Goal: Contribute content: Add original content to the website for others to see

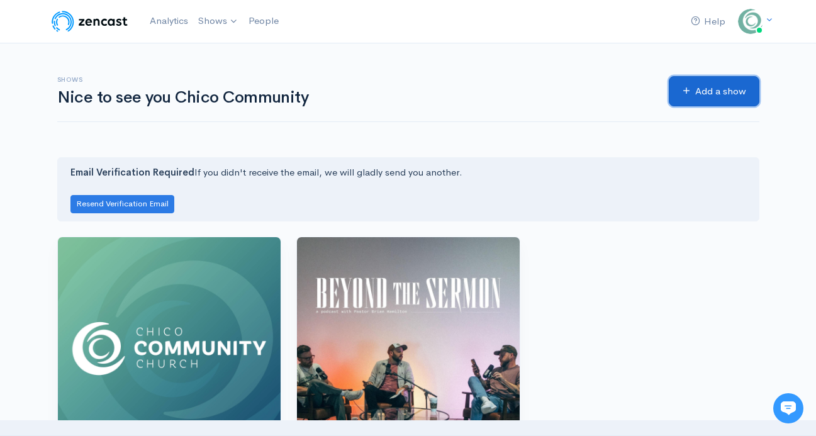
click at [705, 85] on link "Add a show" at bounding box center [714, 91] width 91 height 31
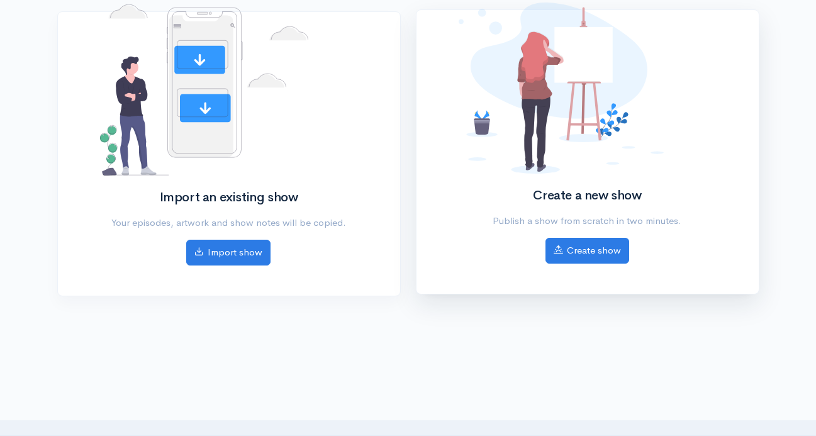
scroll to position [166, 0]
click at [616, 257] on link "Create show" at bounding box center [587, 250] width 84 height 26
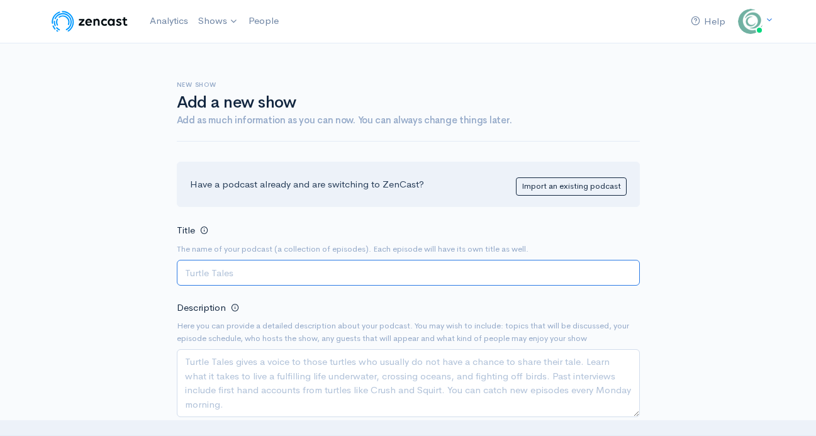
click at [368, 262] on input "Title" at bounding box center [408, 273] width 463 height 26
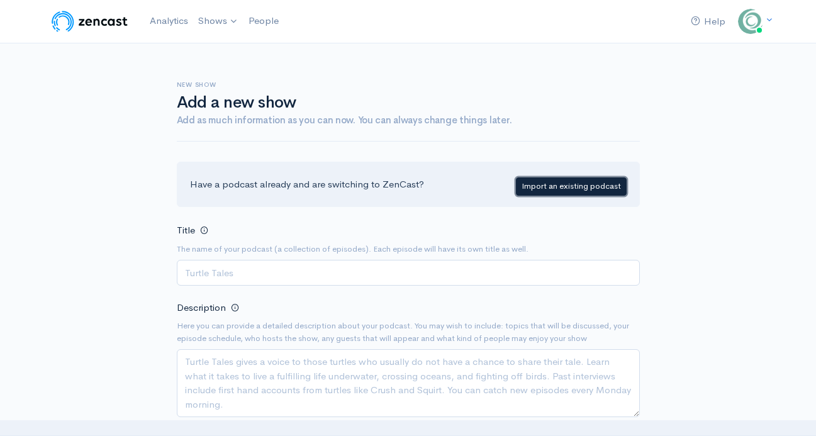
click at [567, 189] on link "Import an existing podcast" at bounding box center [571, 186] width 111 height 18
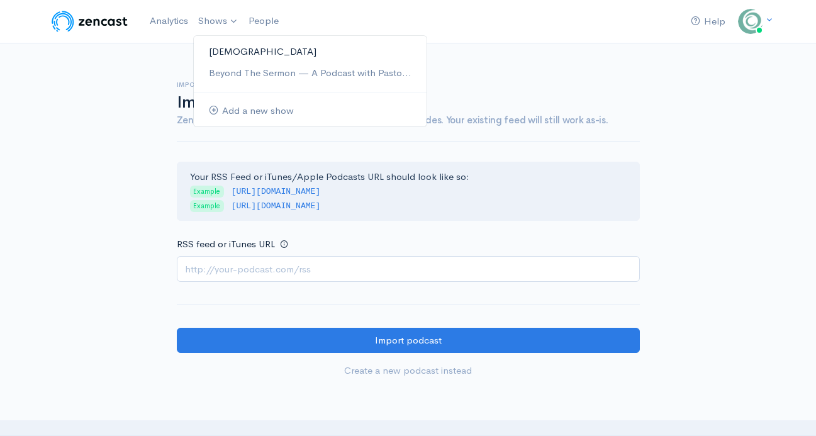
click at [243, 53] on link "[DEMOGRAPHIC_DATA]" at bounding box center [310, 52] width 233 height 22
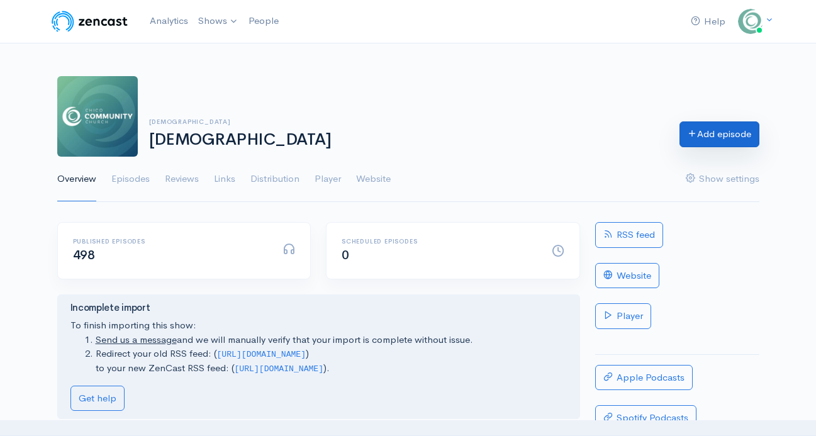
click at [698, 138] on link "Add episode" at bounding box center [719, 134] width 80 height 26
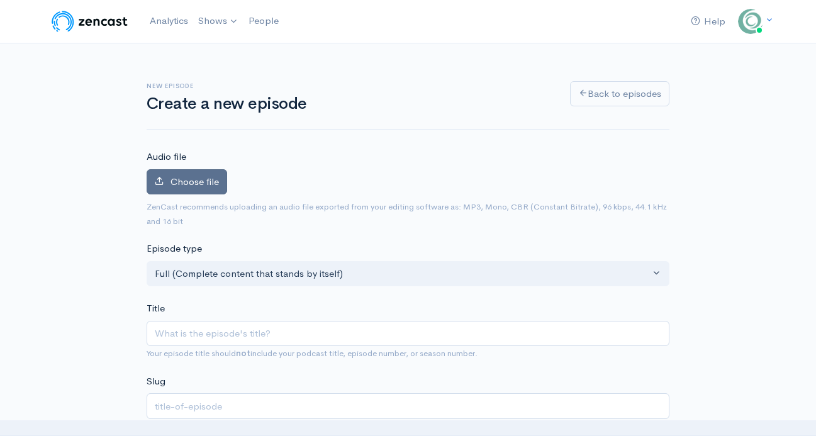
click at [188, 172] on label "Choose file" at bounding box center [187, 182] width 81 height 26
click at [0, 0] on input "Choose file" at bounding box center [0, 0] width 0 height 0
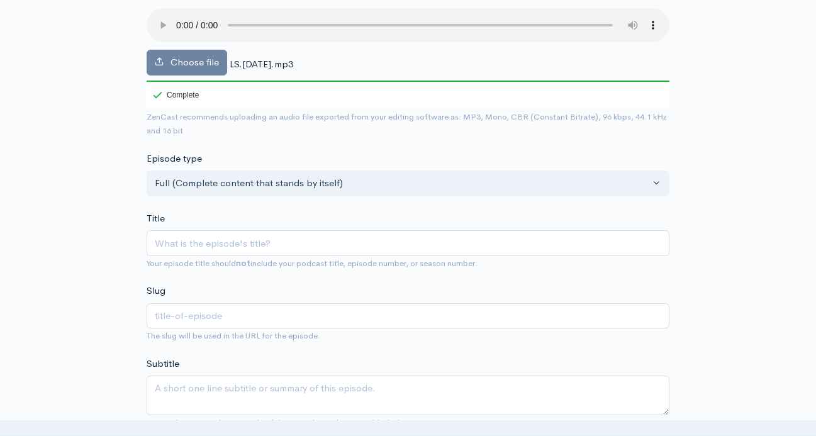
scroll to position [154, 0]
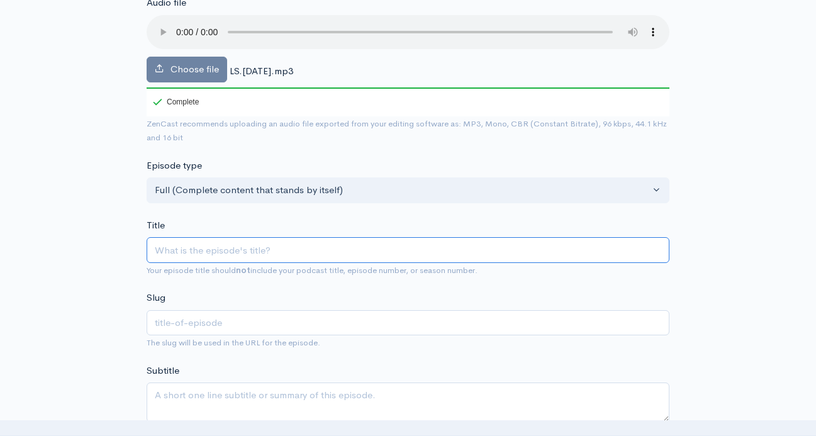
click at [304, 257] on input "Title" at bounding box center [408, 250] width 523 height 26
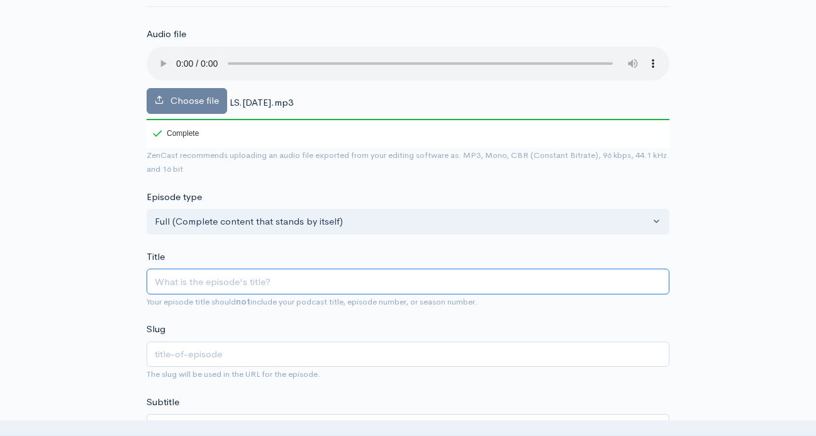
paste input "Life of Worship | A [DEMOGRAPHIC_DATA] | [PERSON_NAME] [DATE]"
type input "Life of Worship | A [DEMOGRAPHIC_DATA] | [PERSON_NAME] [DATE]"
type input "life-of-worship-a-holy-priesthood-[PERSON_NAME]-82425"
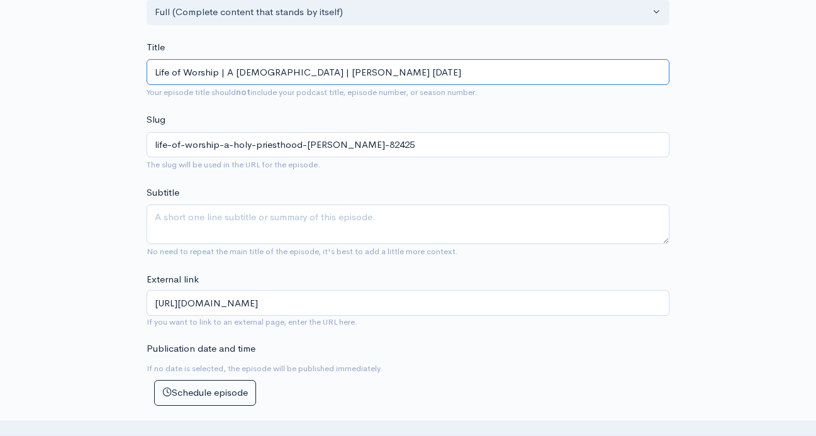
scroll to position [336, 0]
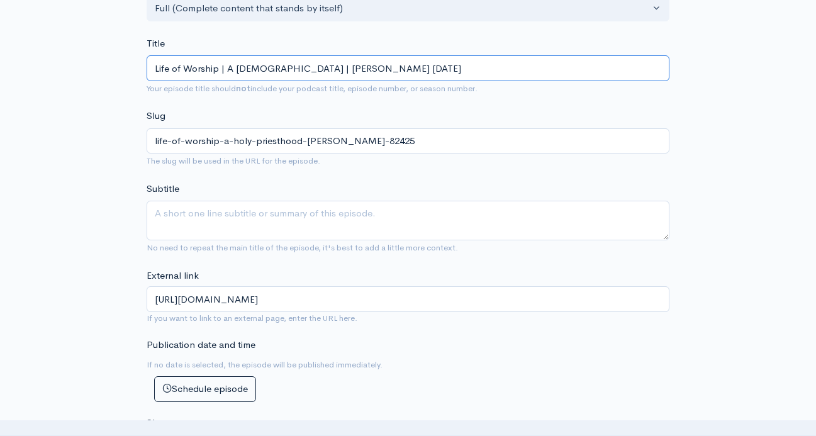
type input "Life of Worship | A [DEMOGRAPHIC_DATA] | [PERSON_NAME] [DATE]"
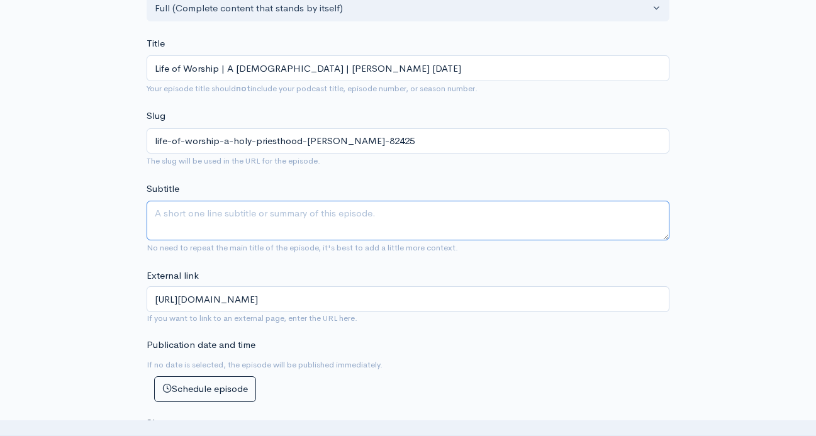
click at [355, 217] on textarea "Subtitle" at bounding box center [408, 221] width 523 height 40
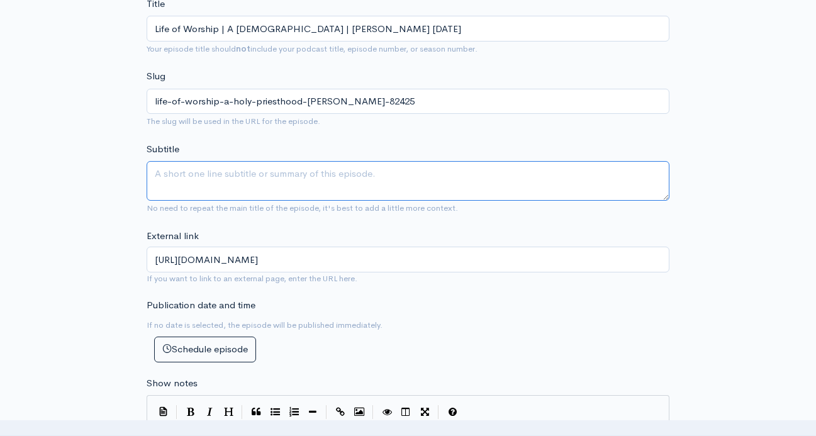
scroll to position [372, 0]
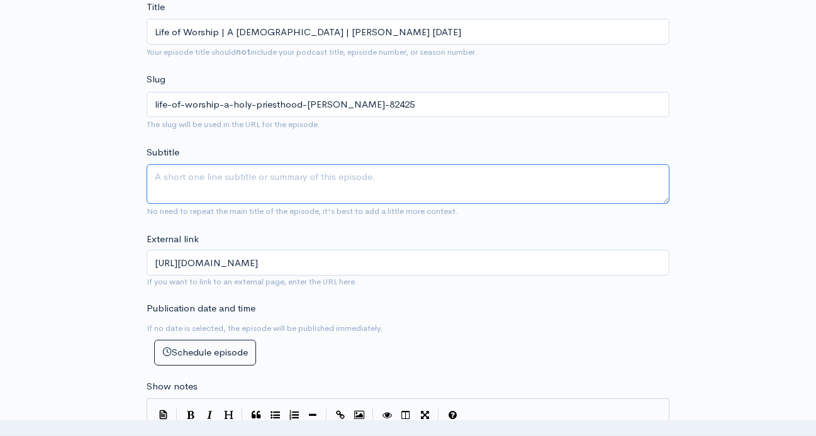
click at [320, 179] on textarea "Subtitle" at bounding box center [408, 184] width 523 height 40
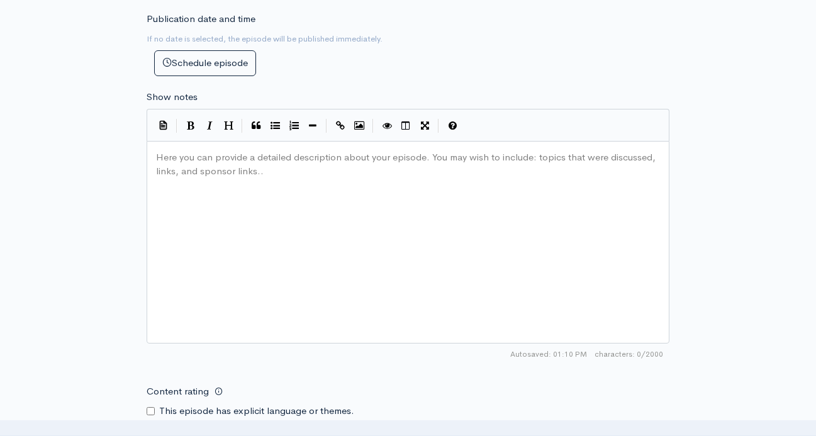
scroll to position [4, 0]
click at [320, 172] on div "Here you can provide a detailed description about your episode. You may wish to…" at bounding box center [423, 258] width 540 height 220
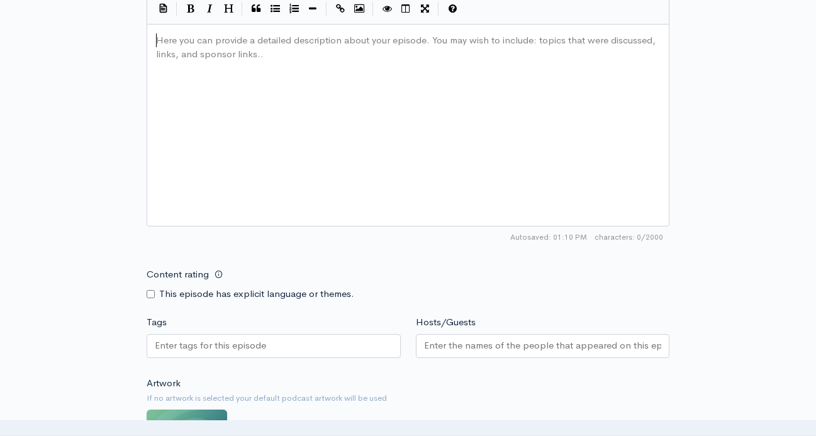
scroll to position [767, 0]
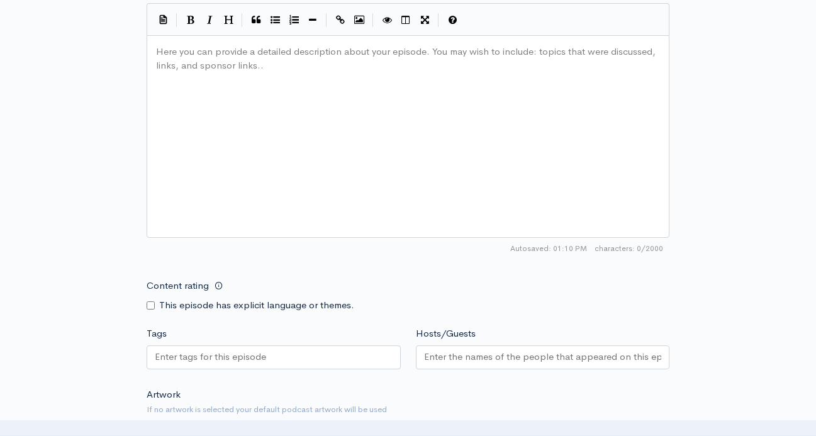
click at [342, 142] on div "Here you can provide a detailed description about your episode. You may wish to…" at bounding box center [423, 152] width 540 height 220
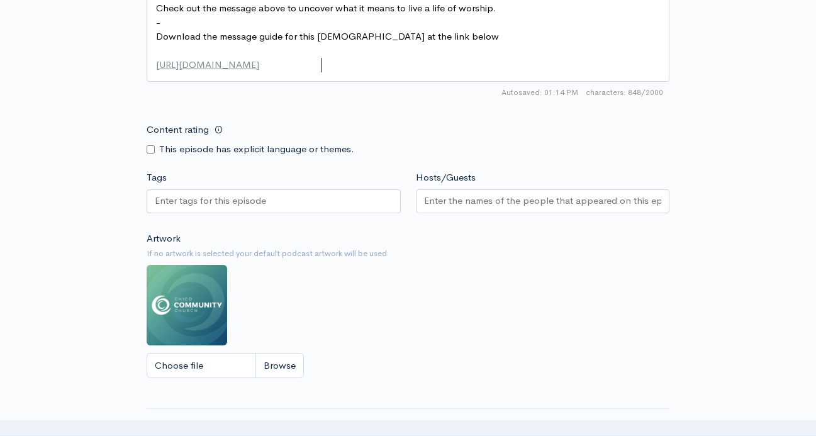
scroll to position [945, 0]
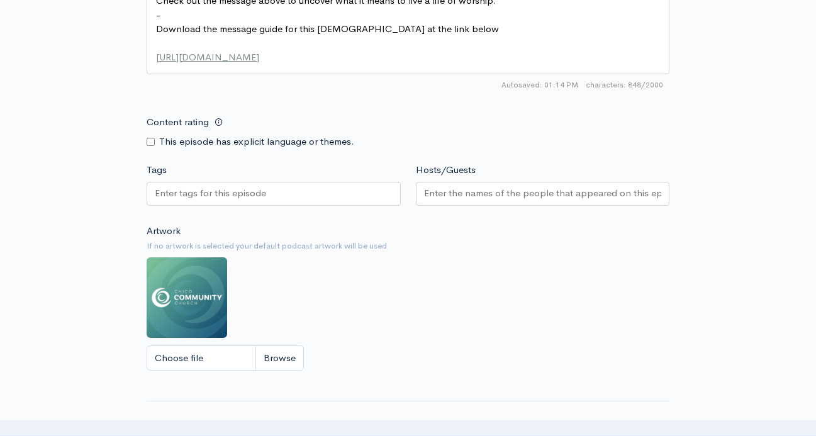
click at [445, 199] on input "Hosts/Guests" at bounding box center [543, 193] width 238 height 14
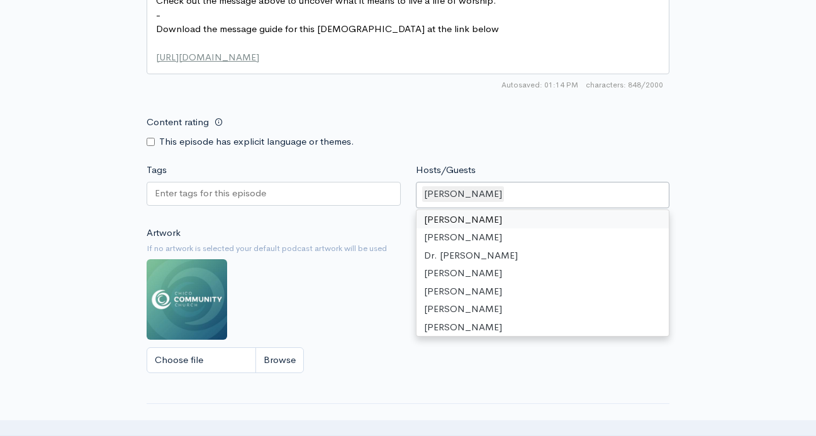
scroll to position [27, 0]
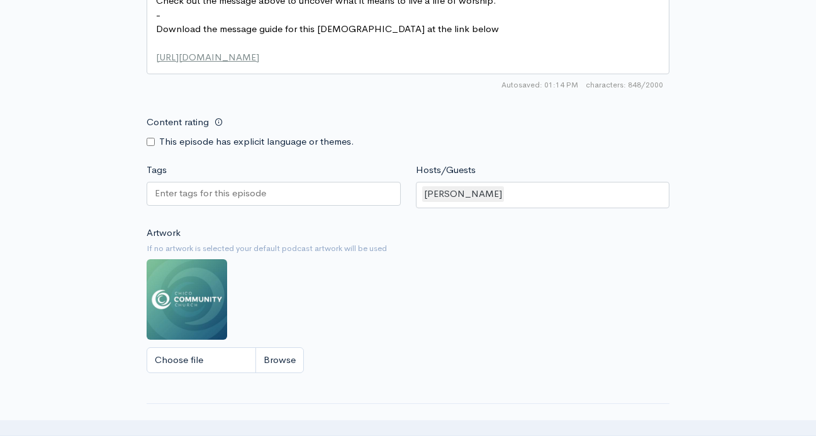
click at [342, 206] on div at bounding box center [274, 196] width 254 height 28
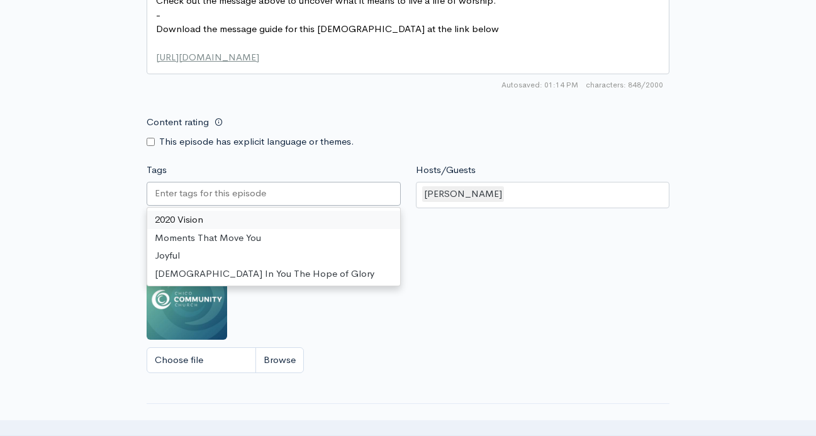
click at [325, 197] on div at bounding box center [274, 194] width 254 height 24
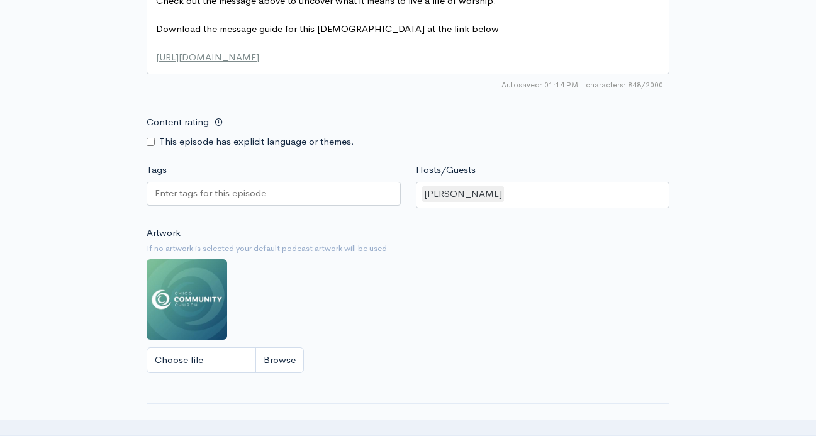
click at [239, 362] on input "Choose file" at bounding box center [225, 360] width 157 height 26
click at [260, 360] on input "Choose file" at bounding box center [225, 360] width 157 height 26
type input "C:\fakepath\holypriesthoodWeb_IG square-15.png"
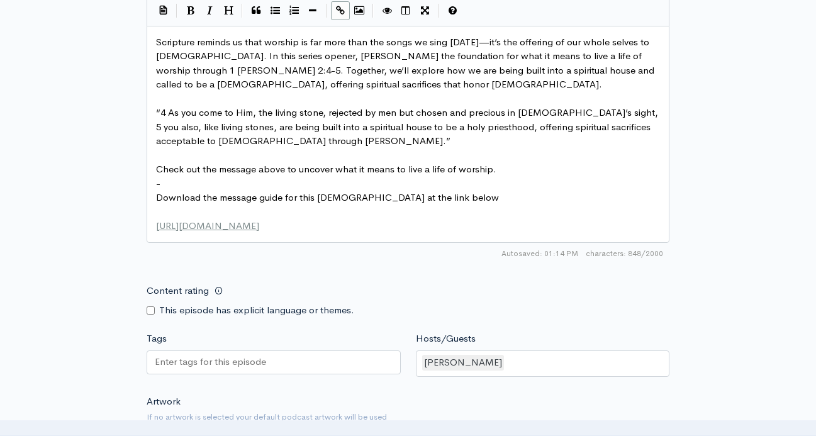
scroll to position [1200, 0]
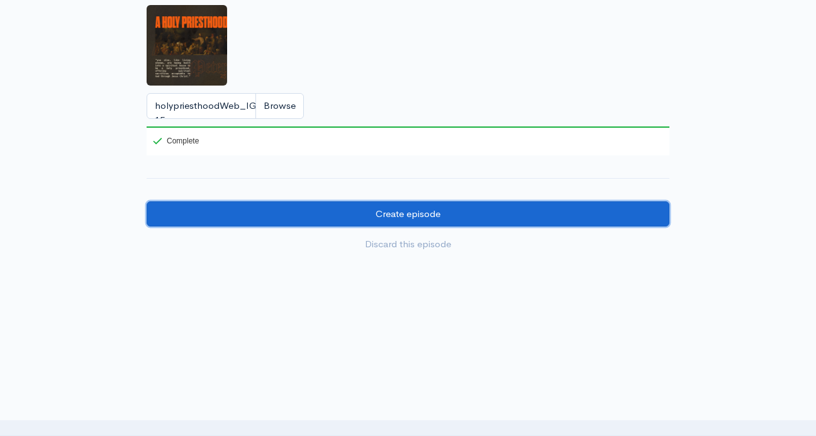
click at [454, 217] on input "Create episode" at bounding box center [408, 214] width 523 height 26
